Goal: Find specific page/section: Find specific page/section

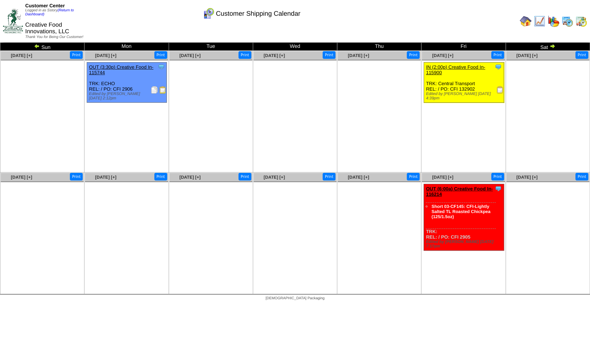
click at [565, 23] on img at bounding box center [567, 21] width 12 height 12
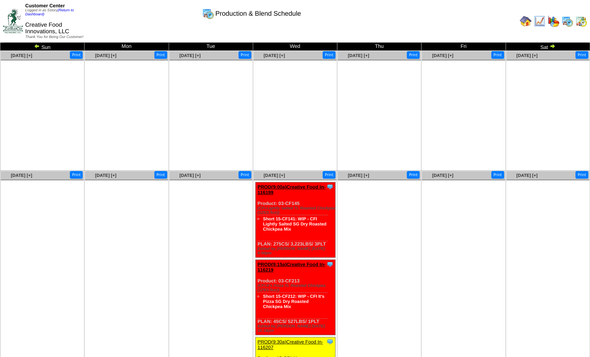
click at [550, 49] on img at bounding box center [552, 46] width 6 height 6
